Goal: Task Accomplishment & Management: Complete application form

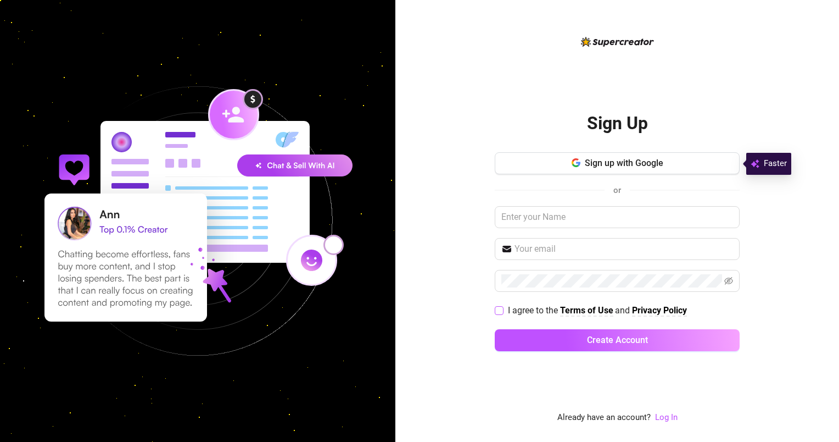
click at [496, 312] on input "I agree to the Terms of Use and Privacy Policy" at bounding box center [499, 310] width 8 height 8
checkbox input "true"
click at [581, 224] on input "text" at bounding box center [617, 217] width 245 height 22
type input "Bureau of Aura"
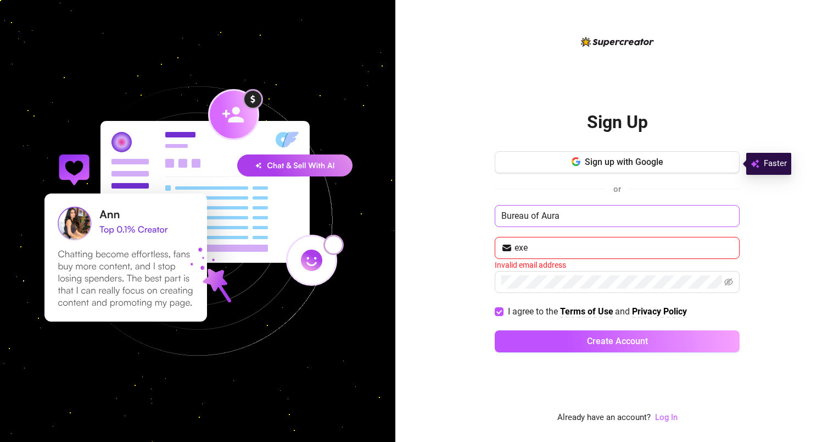
type input "[EMAIL_ADDRESS][DOMAIN_NAME]"
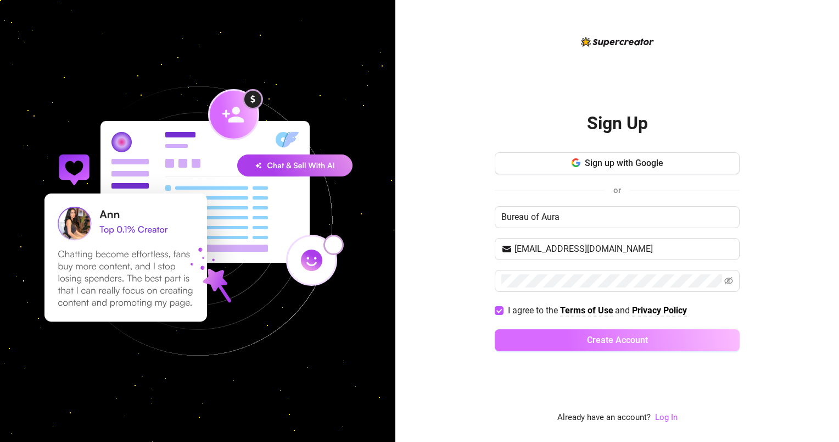
click at [546, 342] on button "Create Account" at bounding box center [617, 340] width 245 height 22
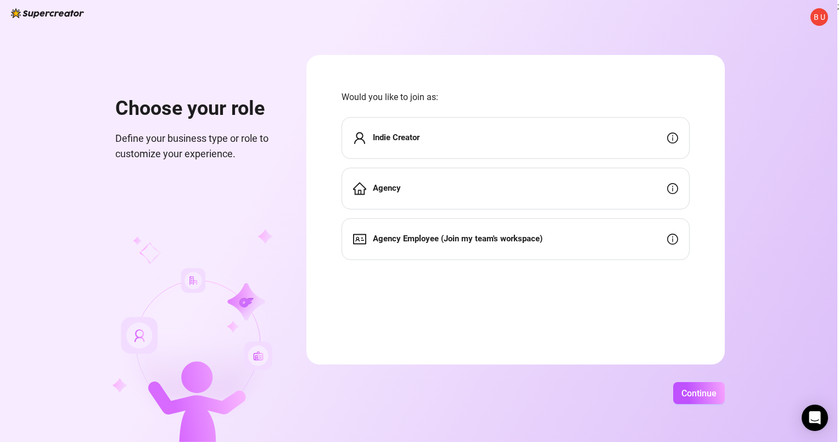
click at [426, 186] on div "Agency" at bounding box center [516, 188] width 348 height 42
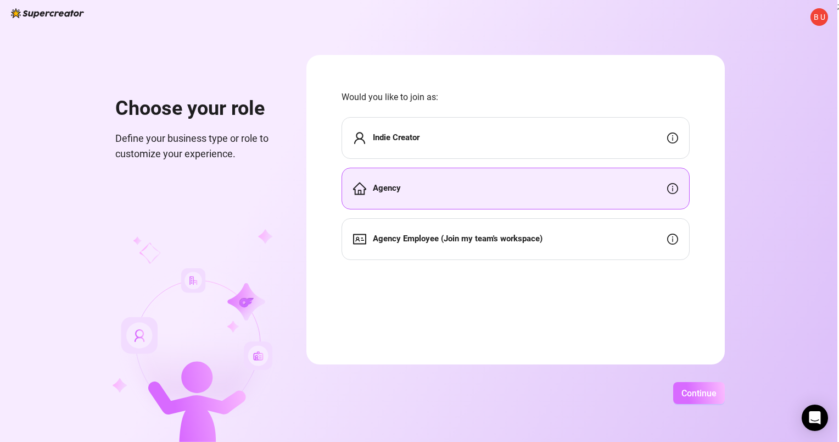
click at [700, 389] on span "Continue" at bounding box center [698, 393] width 35 height 10
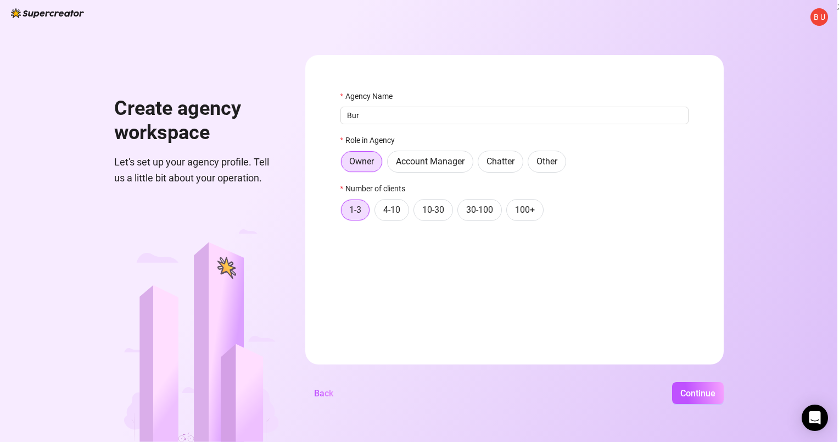
type input "Bureau of Aura"
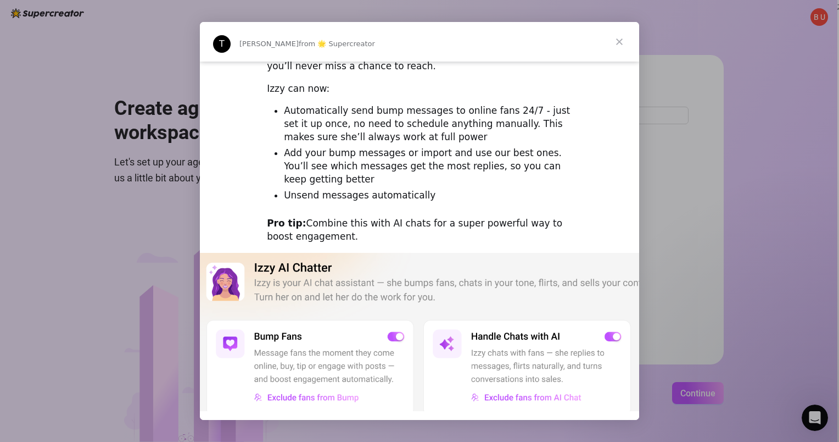
scroll to position [131, 0]
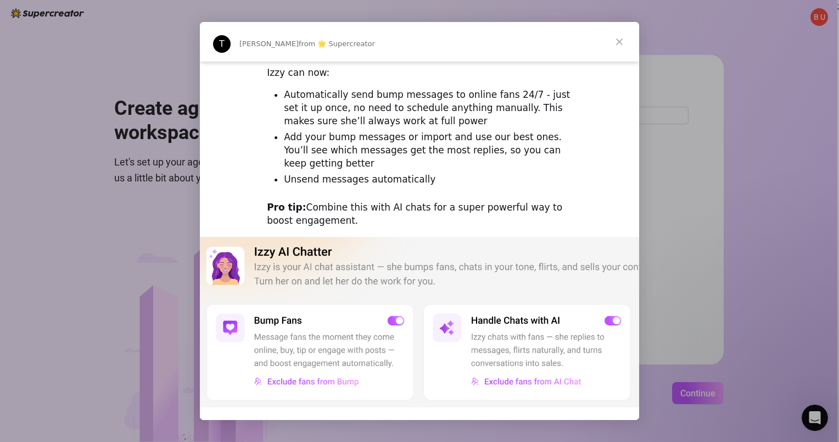
click at [437, 176] on li "Unsend messages automatically" at bounding box center [428, 179] width 288 height 13
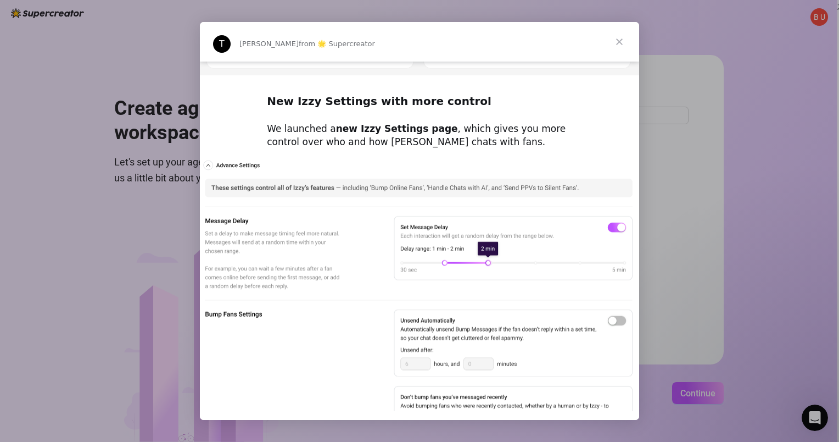
scroll to position [463, 0]
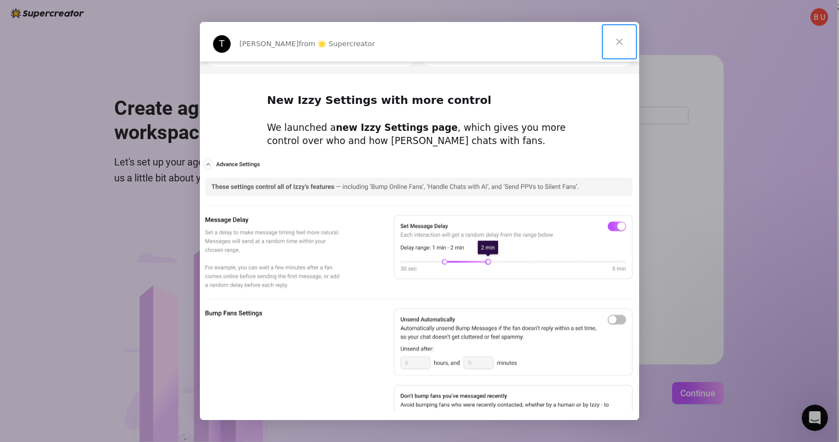
click at [624, 39] on span "Close" at bounding box center [620, 42] width 40 height 40
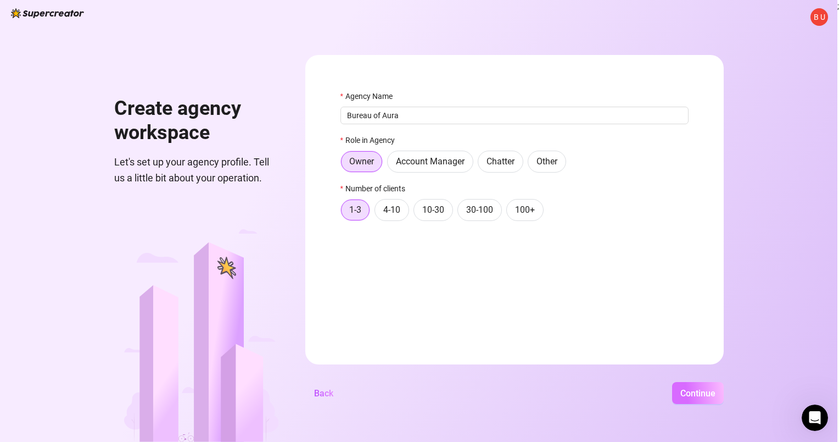
click at [703, 388] on span "Continue" at bounding box center [697, 393] width 35 height 10
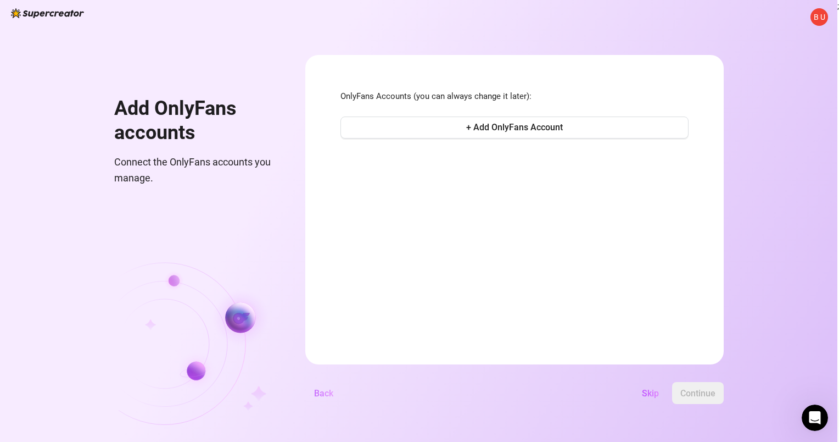
click at [323, 394] on span "Back" at bounding box center [323, 393] width 19 height 10
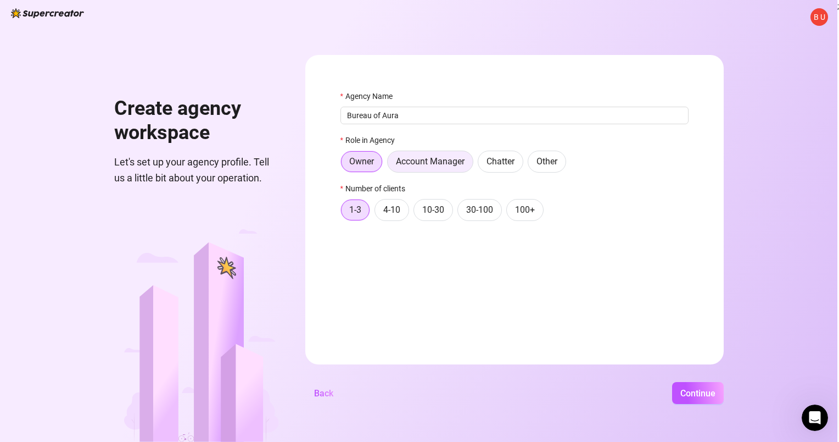
click at [408, 167] on label "Account Manager" at bounding box center [430, 161] width 86 height 22
click at [390, 164] on input "Account Manager" at bounding box center [390, 164] width 0 height 0
click at [374, 166] on label "Owner" at bounding box center [361, 161] width 42 height 22
click at [344, 164] on input "Owner" at bounding box center [344, 164] width 0 height 0
click at [685, 387] on button "Continue" at bounding box center [698, 393] width 52 height 22
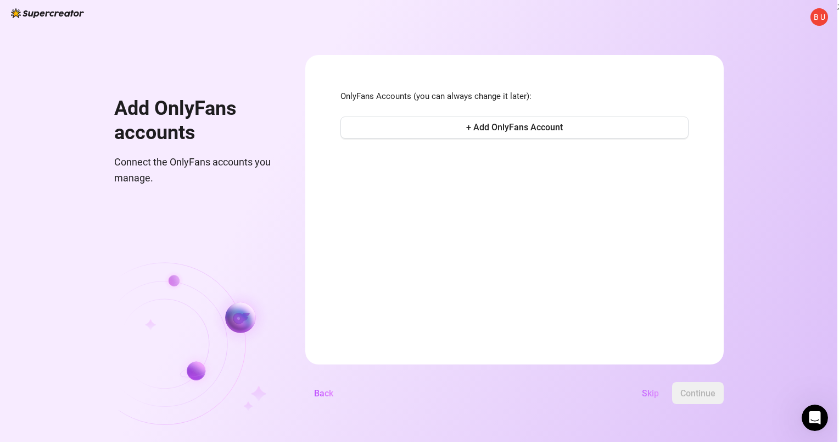
click at [660, 391] on button "Skip" at bounding box center [650, 393] width 35 height 22
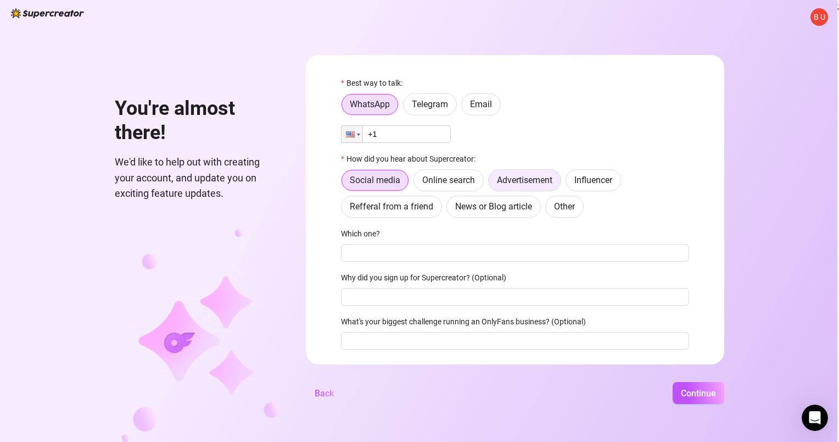
scroll to position [0, 0]
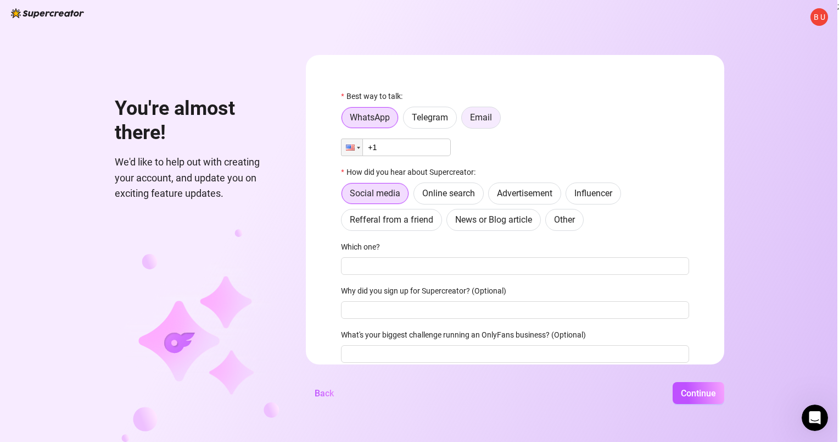
click at [479, 126] on label "Email" at bounding box center [481, 118] width 40 height 22
click at [465, 120] on input "Email" at bounding box center [465, 120] width 0 height 0
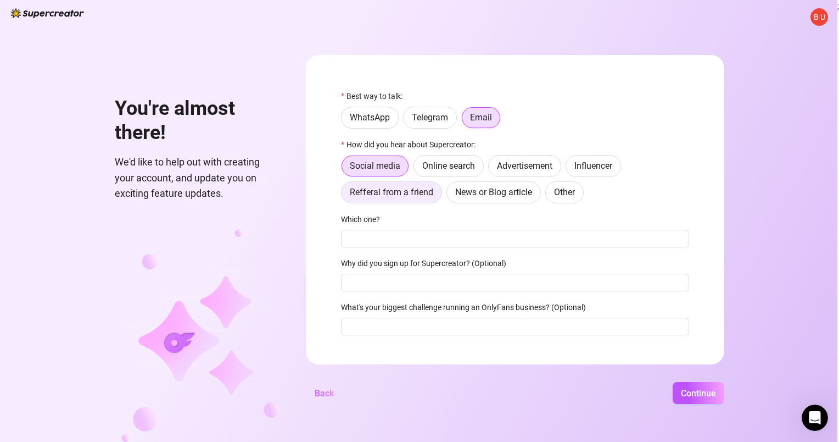
scroll to position [16, 0]
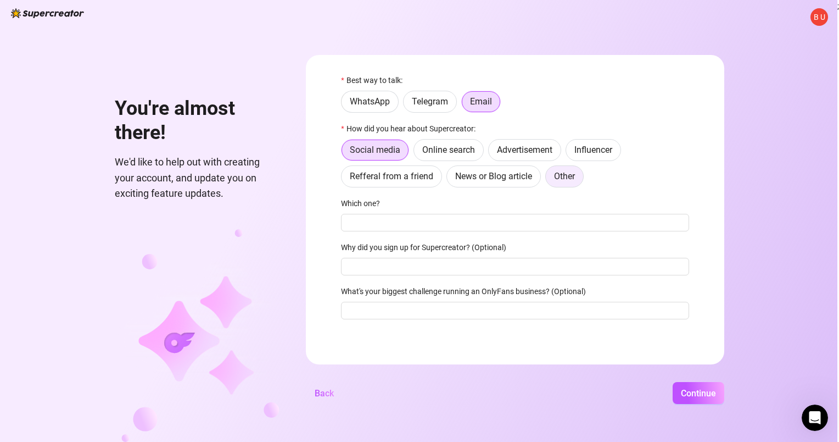
click at [555, 174] on span "Other" at bounding box center [564, 176] width 21 height 10
click at [549, 179] on input "Other" at bounding box center [549, 179] width 0 height 0
click at [450, 155] on label "Online search" at bounding box center [448, 150] width 70 height 22
click at [417, 153] on input "Online search" at bounding box center [417, 153] width 0 height 0
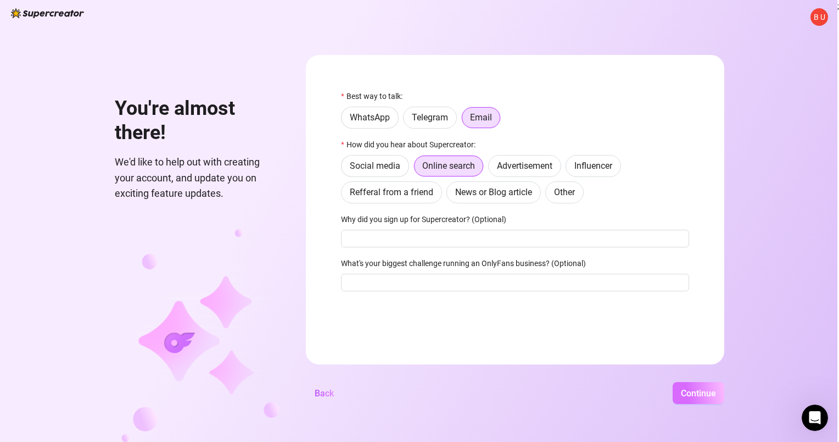
click at [689, 384] on button "Continue" at bounding box center [699, 393] width 52 height 22
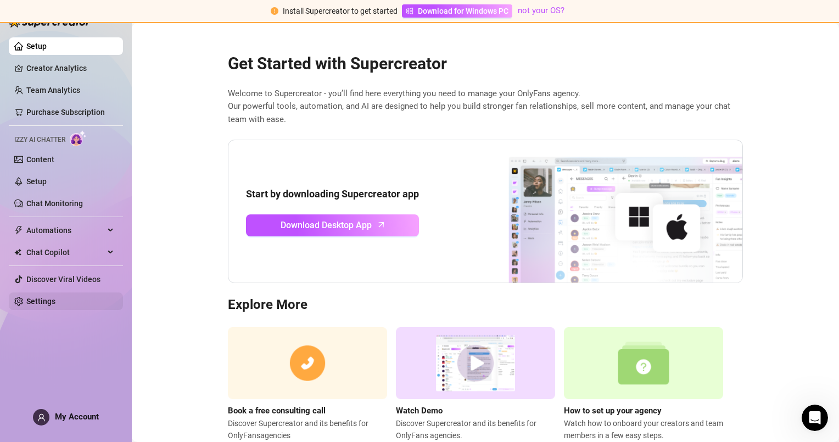
click at [43, 304] on link "Settings" at bounding box center [40, 301] width 29 height 9
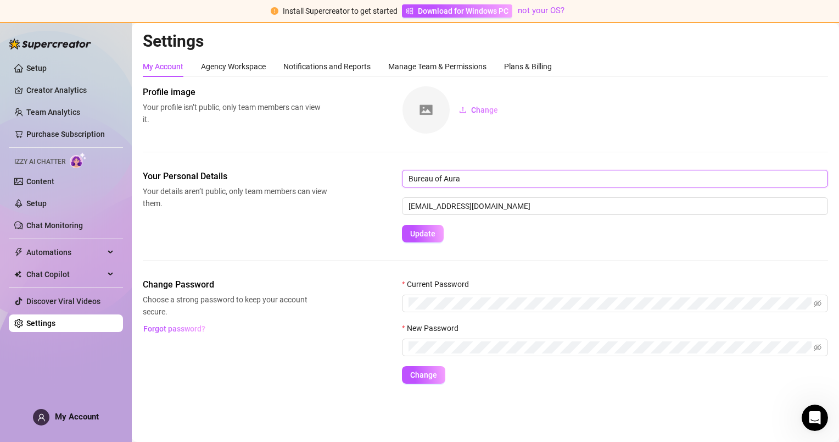
drag, startPoint x: 478, startPoint y: 174, endPoint x: 344, endPoint y: 163, distance: 134.9
click at [344, 163] on div "Profile image Your profile isn’t public, only team members can view it. Change …" at bounding box center [485, 235] width 685 height 298
type input "[PERSON_NAME]"
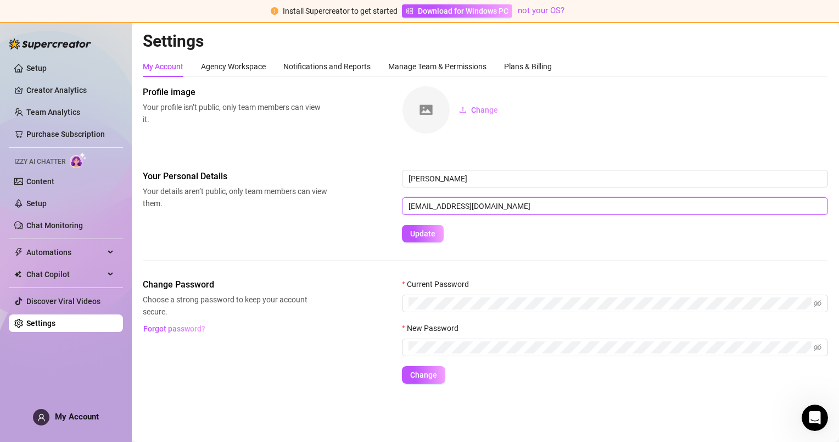
drag, startPoint x: 446, startPoint y: 204, endPoint x: 365, endPoint y: 186, distance: 83.3
click at [365, 186] on div "Your Personal Details Your details aren’t public, only team members can view th…" at bounding box center [485, 206] width 685 height 72
type input "[PERSON_NAME][EMAIL_ADDRESS][DOMAIN_NAME]"
click at [351, 239] on div "Your Personal Details Your details aren’t public, only team members can view th…" at bounding box center [485, 206] width 685 height 72
click at [434, 227] on button "Update" at bounding box center [423, 234] width 42 height 18
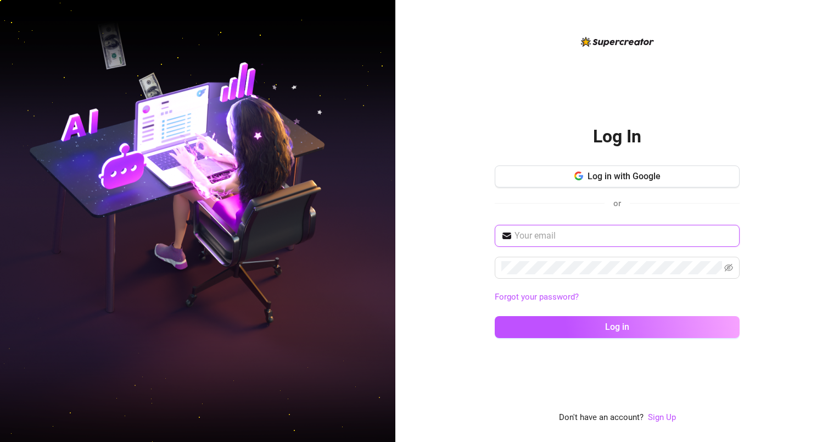
click at [595, 236] on input "text" at bounding box center [624, 235] width 219 height 13
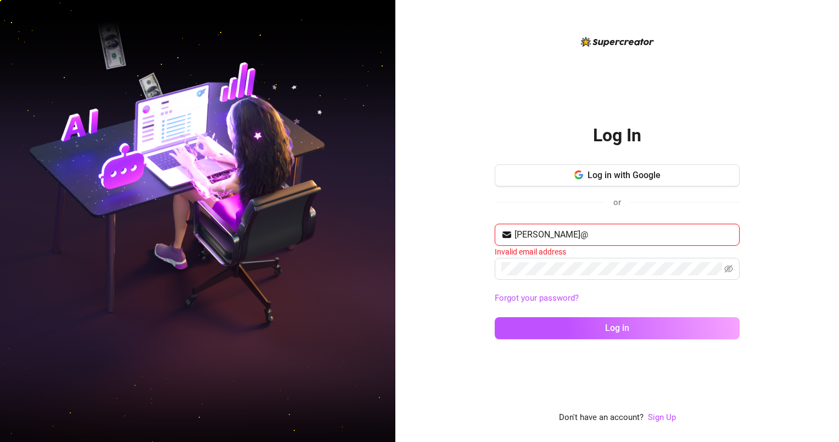
type input "[PERSON_NAME][EMAIL_ADDRESS][DOMAIN_NAME]"
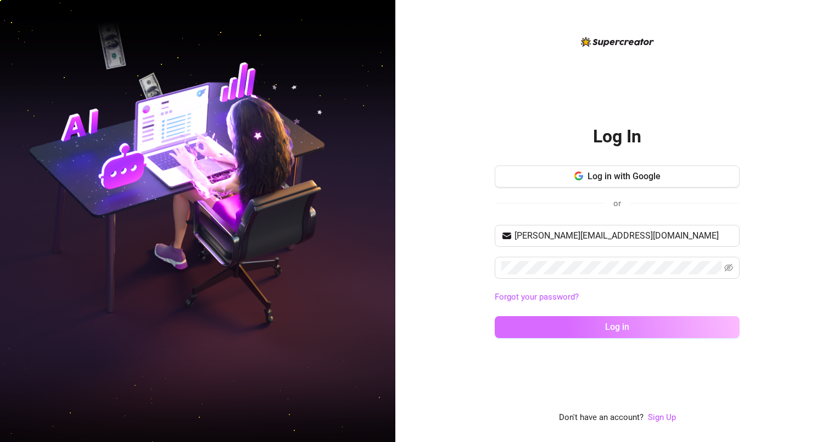
click at [594, 332] on button "Log in" at bounding box center [617, 327] width 245 height 22
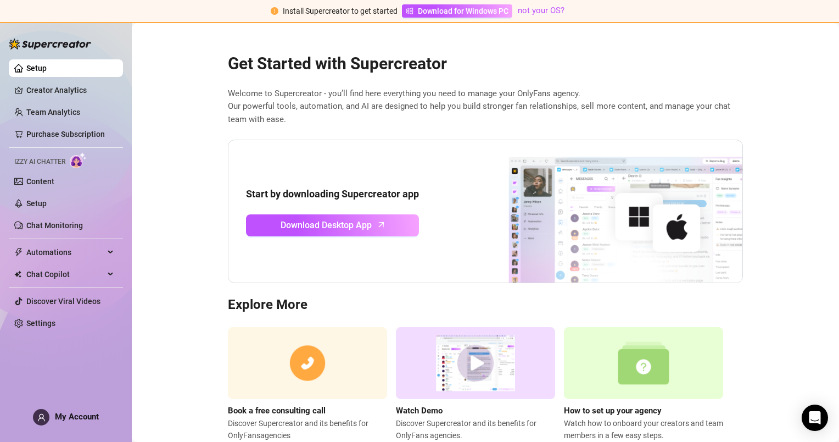
scroll to position [32, 0]
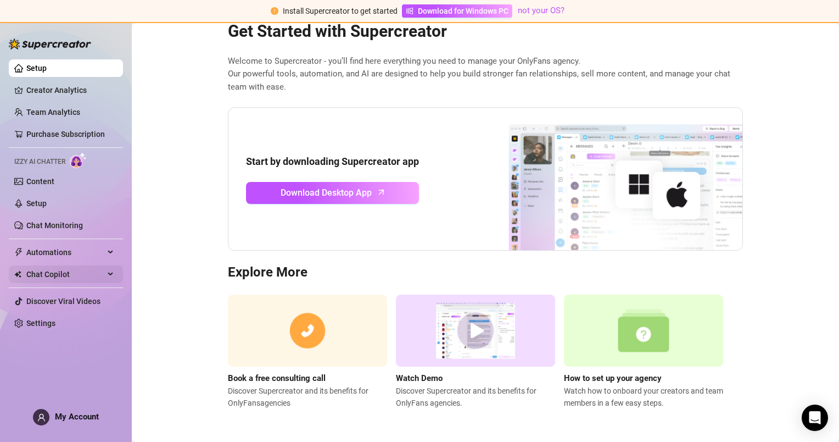
click at [113, 272] on div "Chat Copilot" at bounding box center [66, 274] width 114 height 18
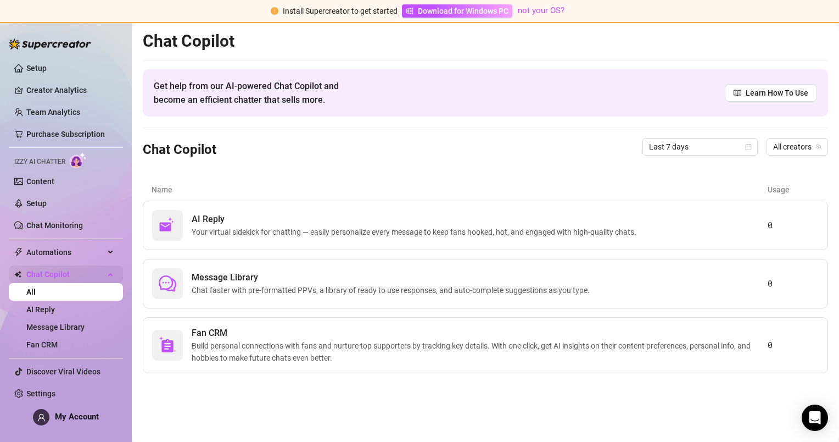
click at [113, 272] on div "Chat Copilot" at bounding box center [66, 274] width 114 height 18
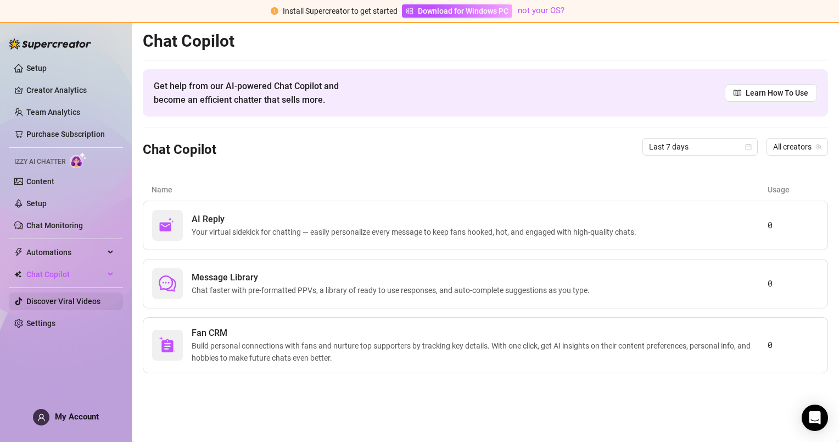
click at [81, 305] on link "Discover Viral Videos" at bounding box center [63, 301] width 74 height 9
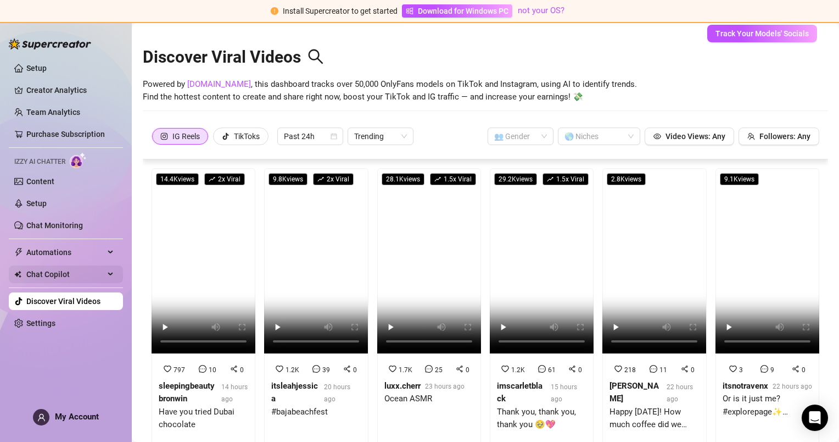
click at [65, 277] on span "Chat Copilot" at bounding box center [65, 274] width 78 height 18
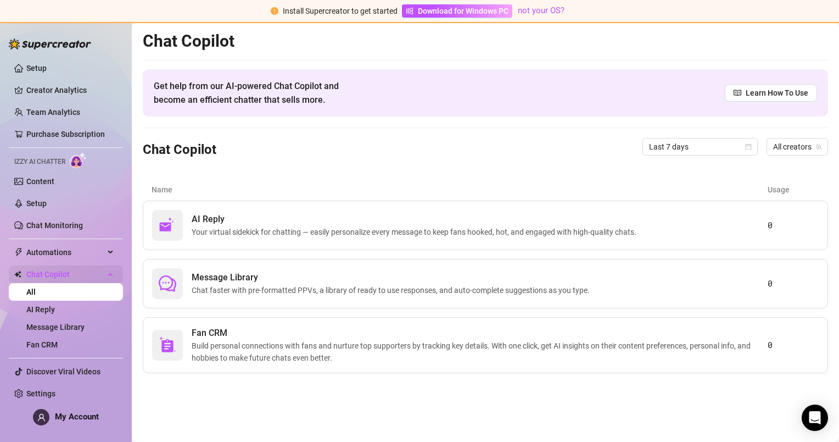
click at [62, 275] on span "Chat Copilot" at bounding box center [65, 274] width 78 height 18
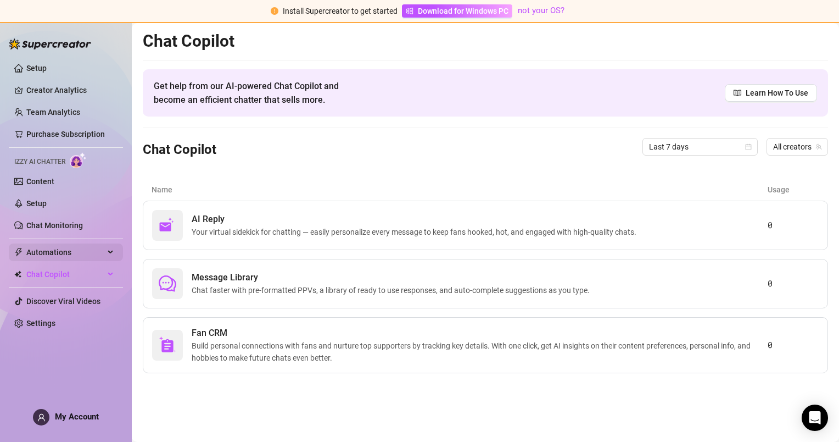
click at [67, 257] on span "Automations" at bounding box center [65, 252] width 78 height 18
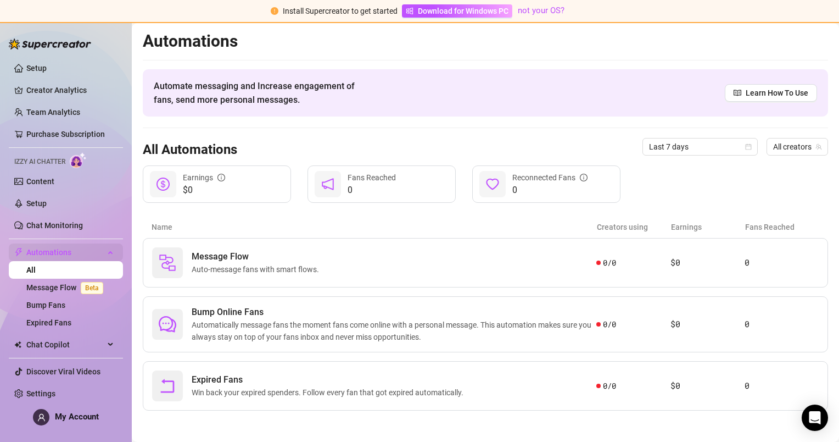
click at [67, 257] on span "Automations" at bounding box center [65, 252] width 78 height 18
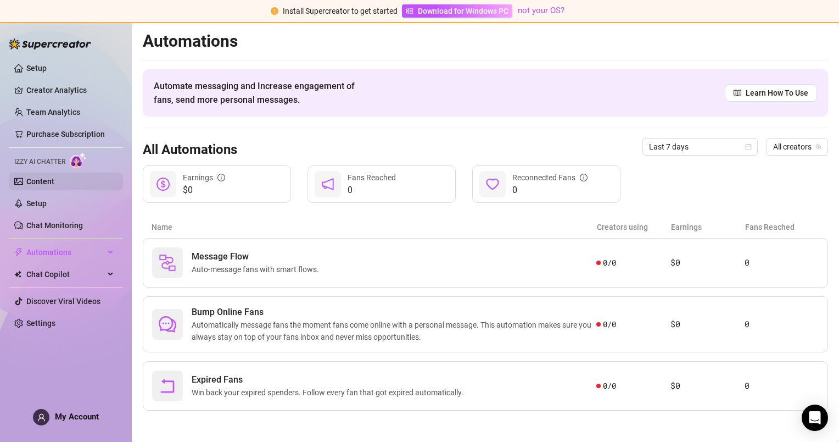
click at [48, 178] on link "Content" at bounding box center [40, 181] width 28 height 9
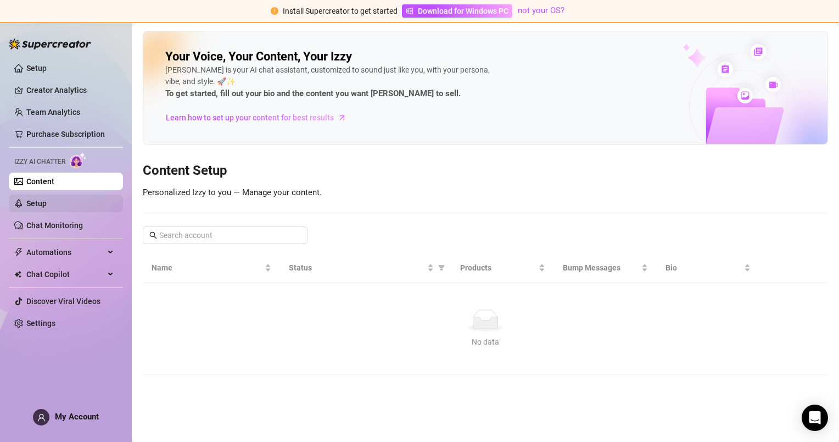
click at [47, 202] on link "Setup" at bounding box center [36, 203] width 20 height 9
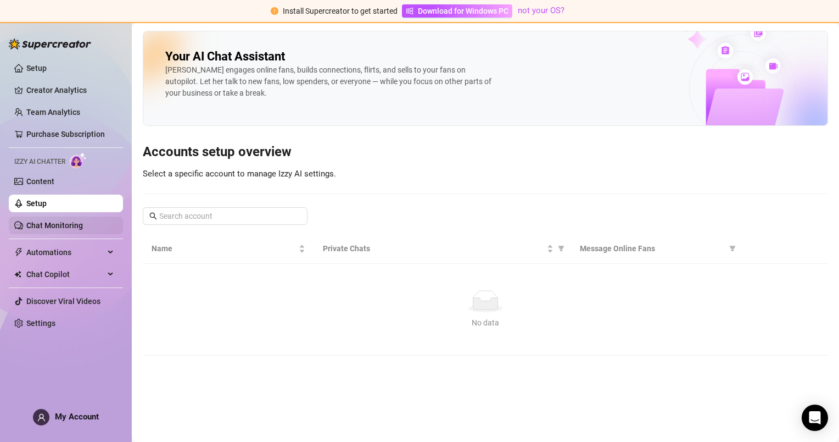
click at [56, 230] on link "Chat Monitoring" at bounding box center [54, 225] width 57 height 9
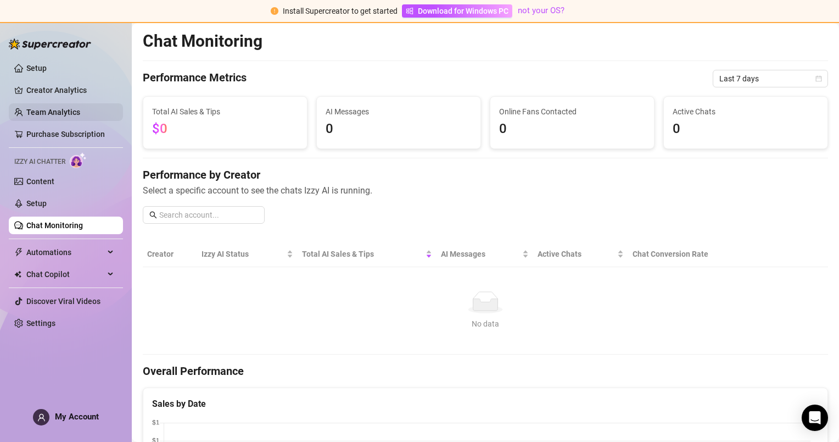
click at [43, 108] on link "Team Analytics" at bounding box center [53, 112] width 54 height 9
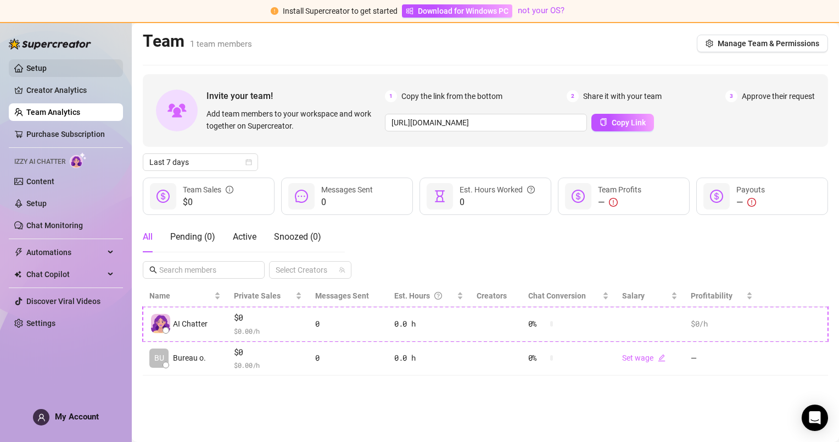
click at [41, 72] on link "Setup" at bounding box center [36, 68] width 20 height 9
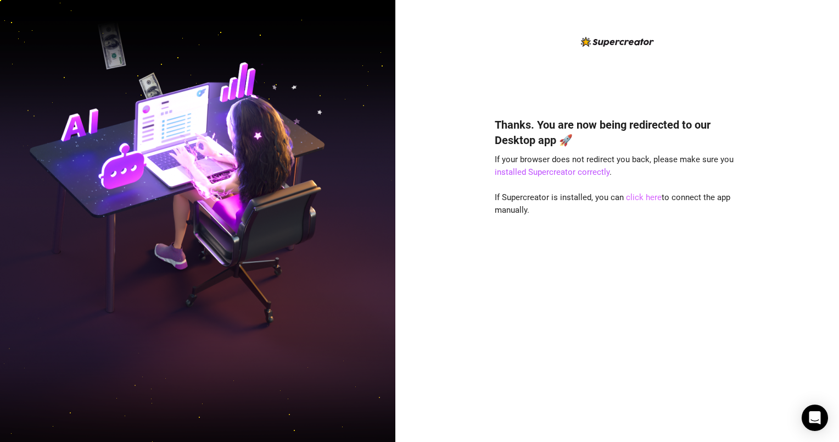
click at [634, 199] on link "click here" at bounding box center [644, 197] width 36 height 10
